Goal: Book appointment/travel/reservation

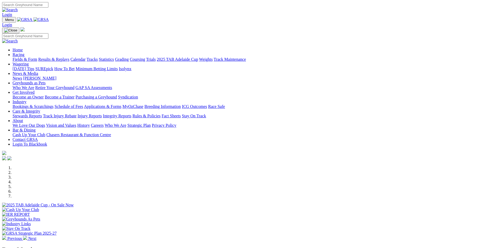
click at [27, 236] on img at bounding box center [25, 238] width 4 height 4
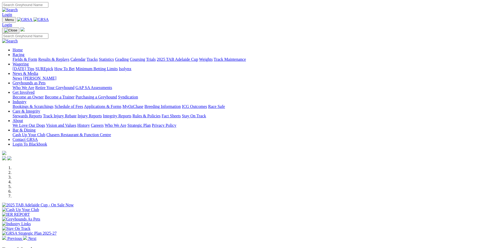
click at [275, 207] on div at bounding box center [244, 207] width 485 height 0
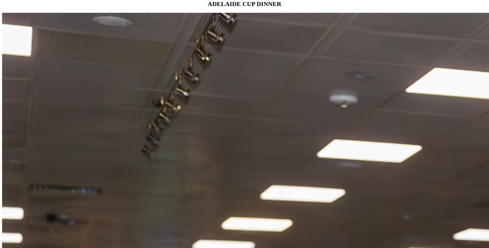
scroll to position [507, 0]
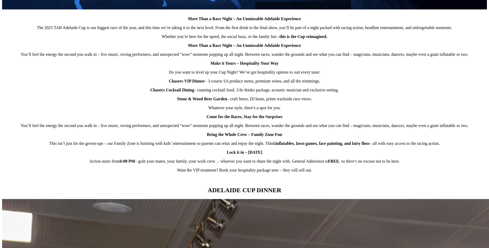
scroll to position [454, 0]
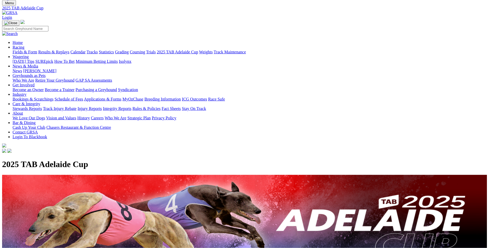
scroll to position [0, 0]
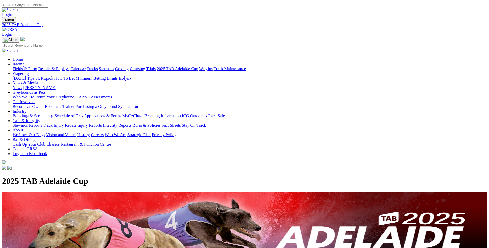
click at [198, 66] on link "2025 TAB Adelaide Cup" at bounding box center [177, 68] width 41 height 4
click at [36, 137] on link "Bar & Dining" at bounding box center [24, 139] width 23 height 4
click at [111, 142] on link "Chasers Restaurant & Function Centre" at bounding box center [78, 144] width 65 height 4
